Goal: Task Accomplishment & Management: Manage account settings

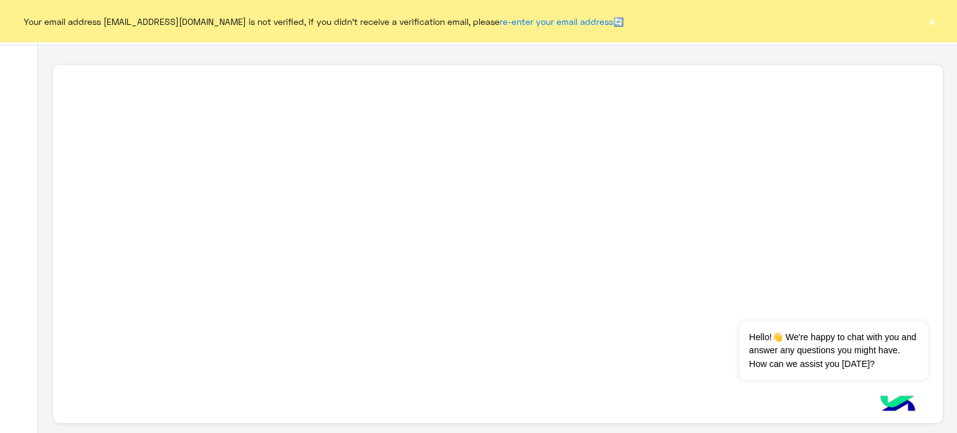
click at [932, 26] on button "×" at bounding box center [932, 21] width 12 height 12
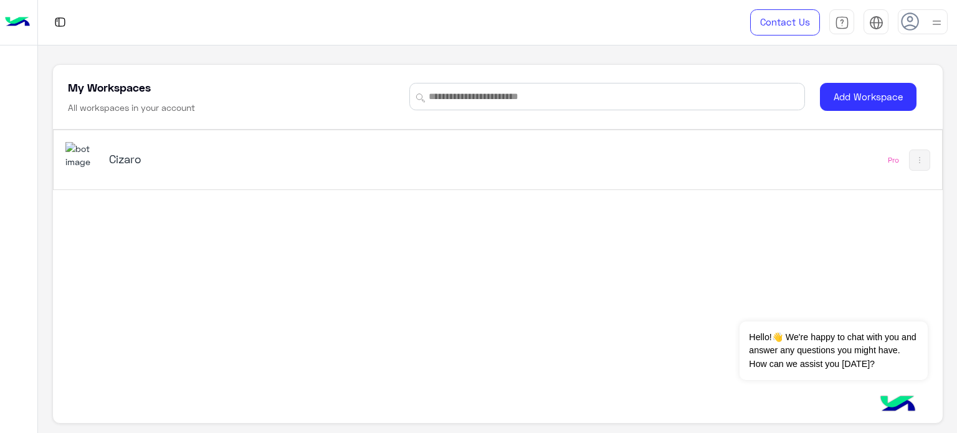
click at [229, 166] on div "Cizaro" at bounding box center [264, 159] width 311 height 17
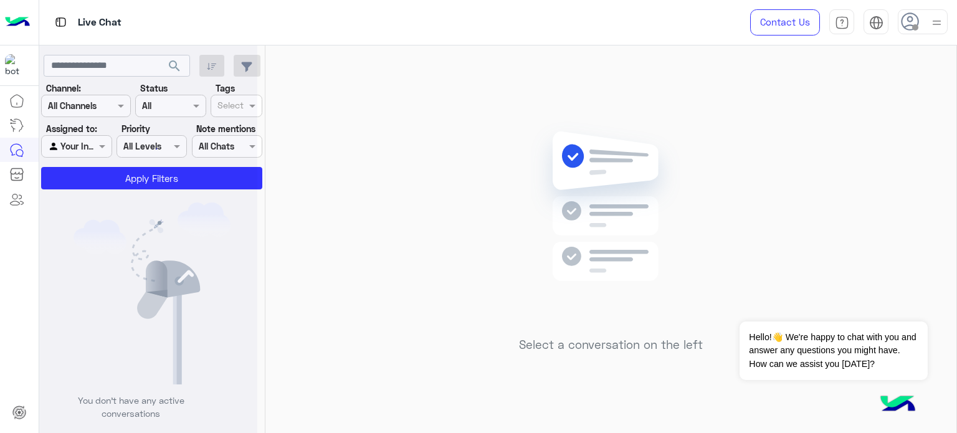
click at [938, 25] on img at bounding box center [937, 23] width 16 height 16
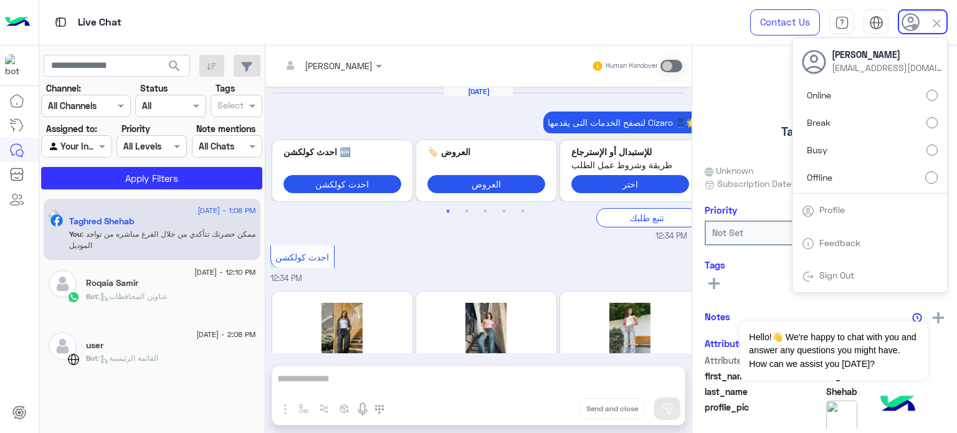
scroll to position [390, 0]
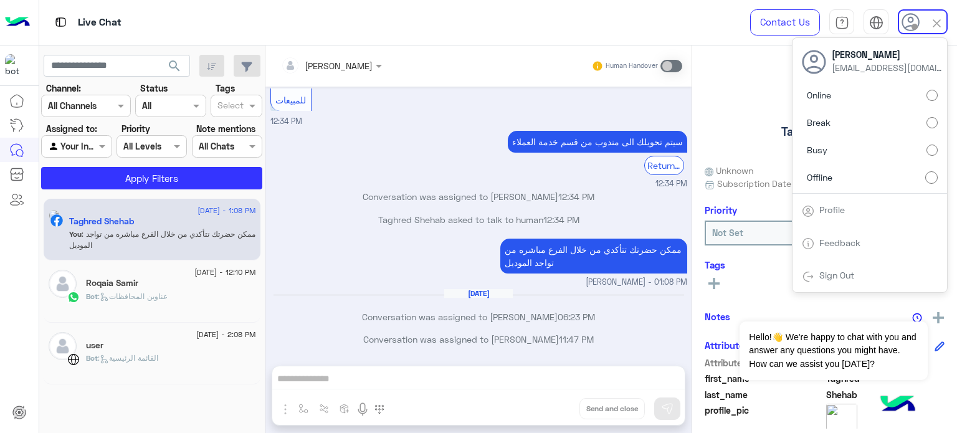
click at [921, 96] on label "Online" at bounding box center [870, 95] width 136 height 22
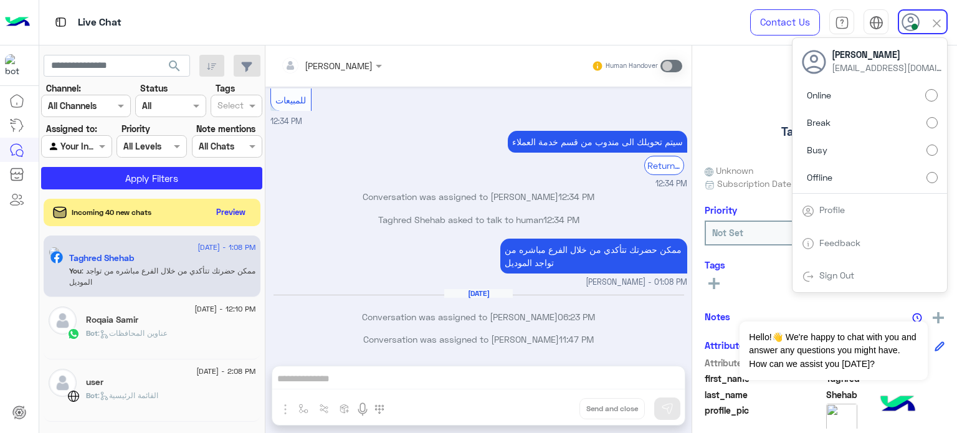
click at [942, 22] on img at bounding box center [936, 23] width 14 height 14
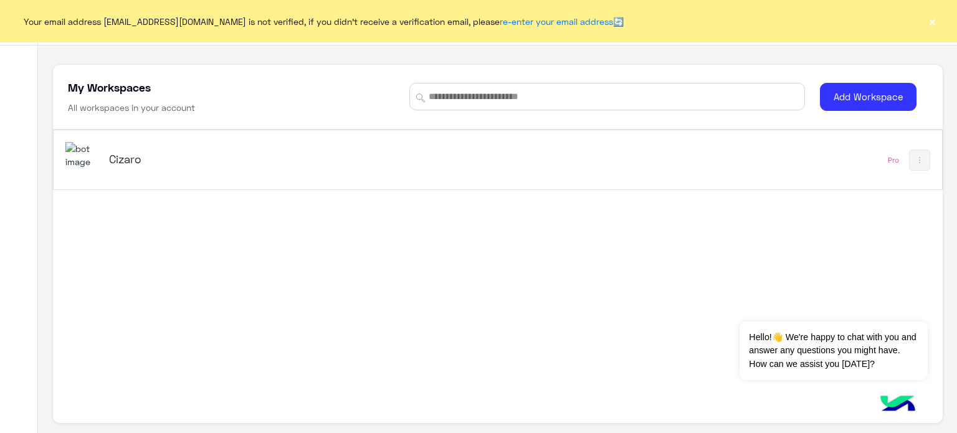
click at [931, 24] on button "×" at bounding box center [932, 21] width 12 height 12
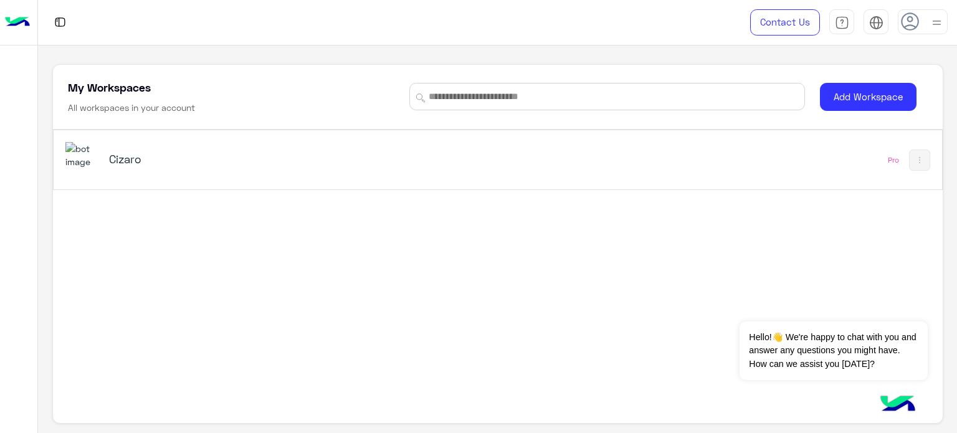
click at [430, 163] on div "Cizaro" at bounding box center [324, 160] width 519 height 36
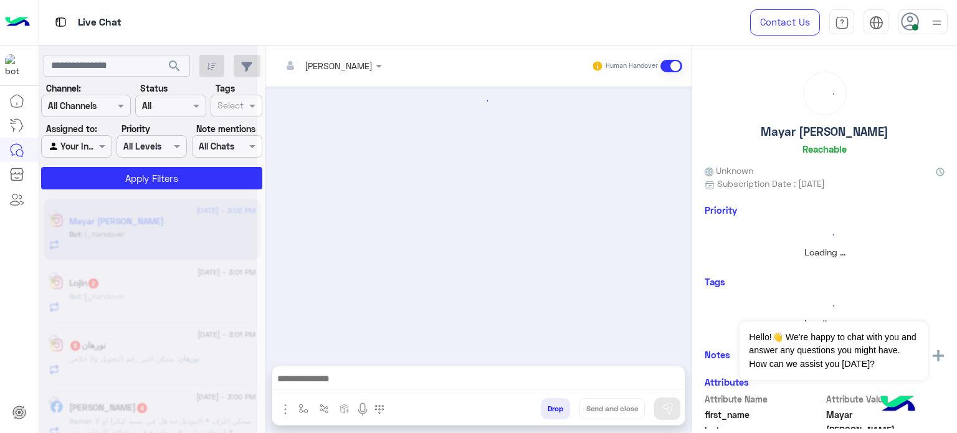
click at [939, 19] on img at bounding box center [937, 23] width 16 height 16
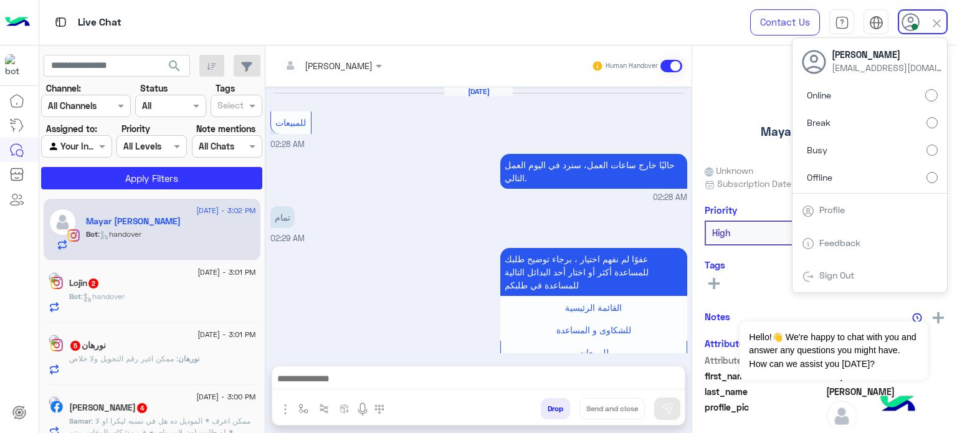
scroll to position [307, 0]
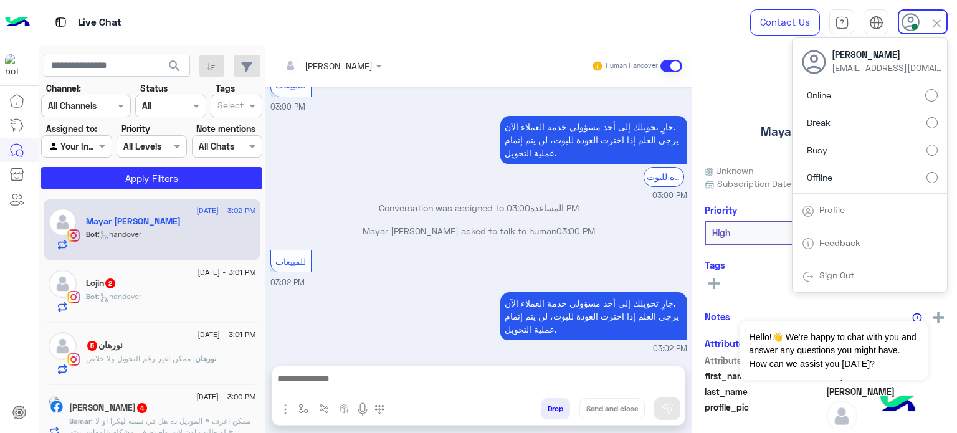
click at [857, 177] on label "Offline" at bounding box center [870, 177] width 136 height 22
